Goal: Find specific page/section: Find specific page/section

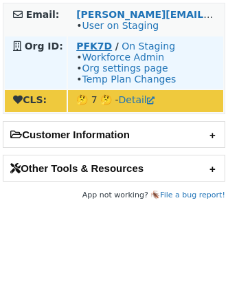
click at [76, 43] on strong "PFK7D" at bounding box center [94, 46] width 36 height 11
